Goal: Task Accomplishment & Management: Use online tool/utility

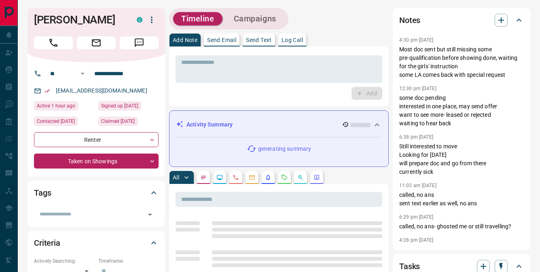
scroll to position [252, 0]
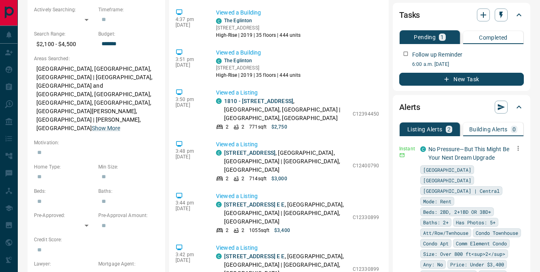
click at [515, 148] on icon "button" at bounding box center [518, 148] width 7 height 7
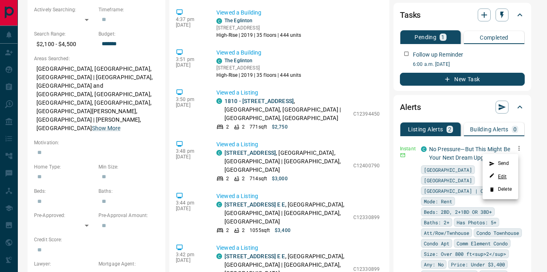
click at [502, 174] on link "Edit" at bounding box center [498, 177] width 18 height 8
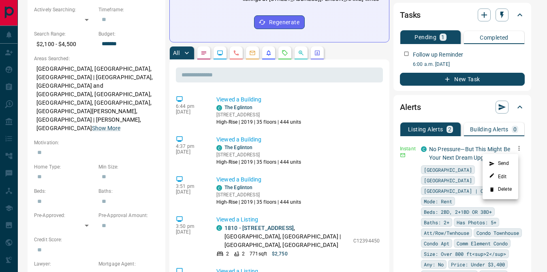
click at [365, 81] on div at bounding box center [273, 136] width 547 height 272
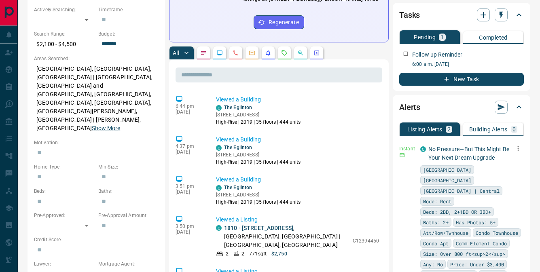
scroll to position [0, 0]
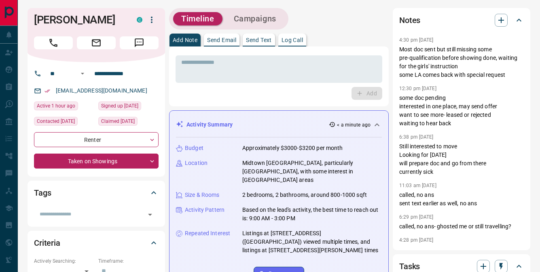
click at [302, 43] on p "Log Call" at bounding box center [292, 40] width 21 height 6
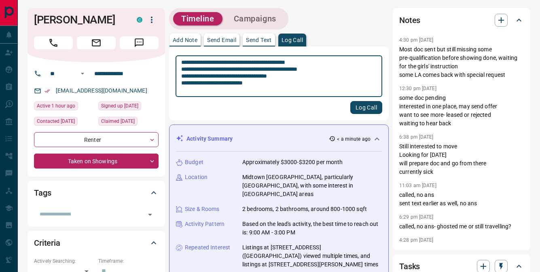
type textarea "**********"
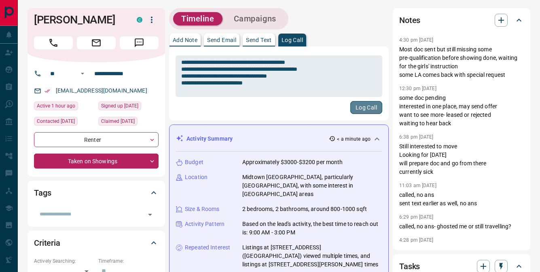
click at [374, 111] on button "Log Call" at bounding box center [367, 107] width 32 height 13
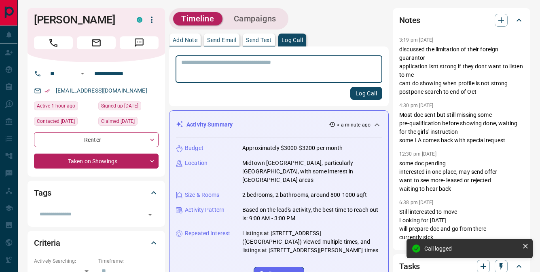
scroll to position [141, 0]
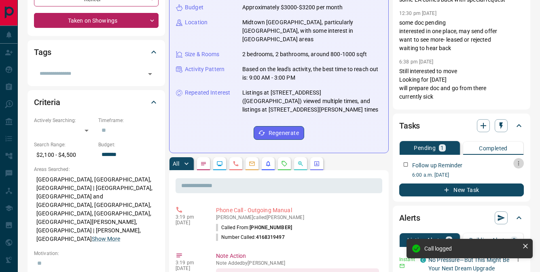
click at [519, 164] on icon "button" at bounding box center [519, 163] width 6 height 6
click at [505, 178] on li "Edit" at bounding box center [506, 179] width 36 height 12
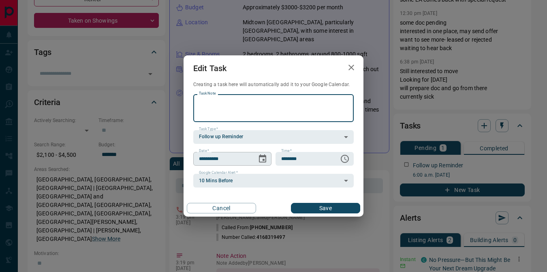
click at [262, 158] on icon "Choose date, selected date is Sep 15, 2025" at bounding box center [262, 159] width 10 height 10
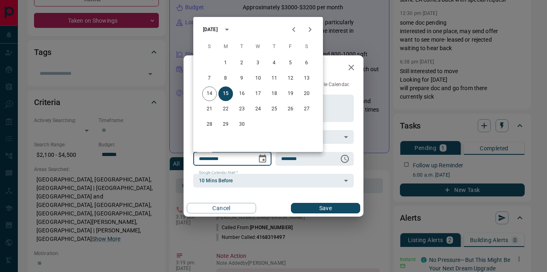
click at [310, 28] on icon "Next month" at bounding box center [310, 30] width 10 height 10
click at [242, 109] on button "21" at bounding box center [241, 109] width 15 height 15
type input "**********"
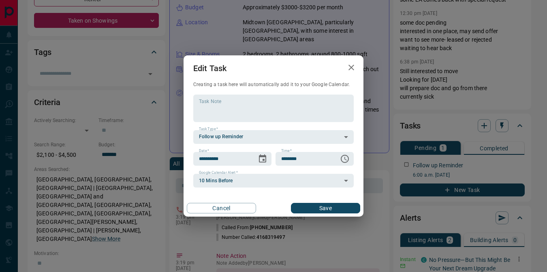
click at [319, 208] on button "Save" at bounding box center [325, 208] width 69 height 11
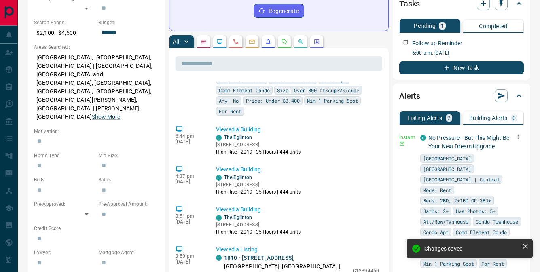
scroll to position [273, 0]
